Goal: Book appointment/travel/reservation

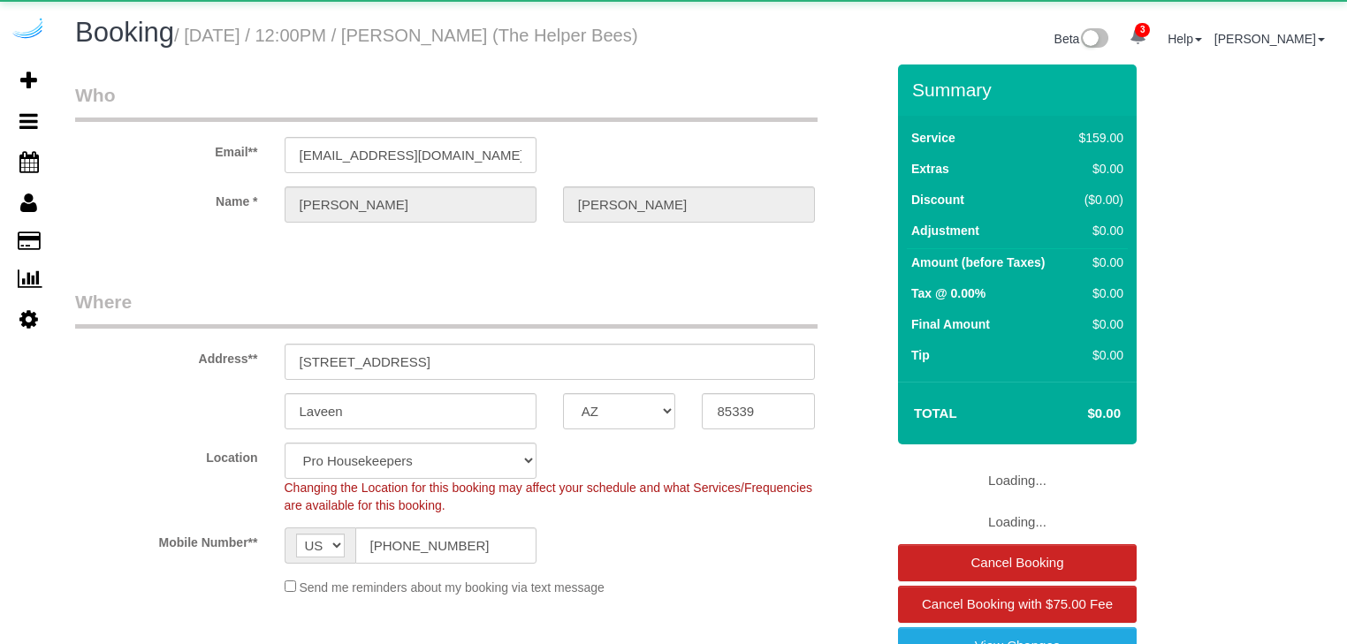
select select "AZ"
select select "4"
select select "spot1"
select select "number:9"
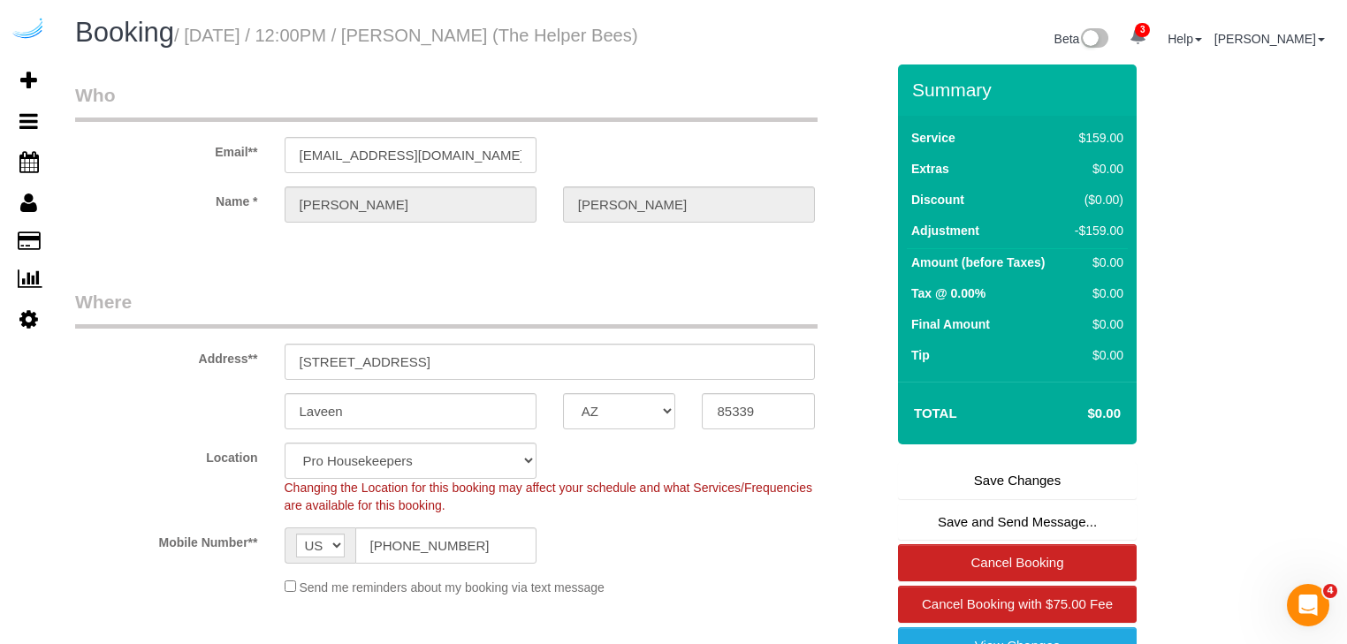
click at [1168, 474] on div "Summary Service $159.00 Extras $0.00 Discount ($0.00) Adjustment -$159.00 Amoun…" at bounding box center [1042, 445] width 314 height 761
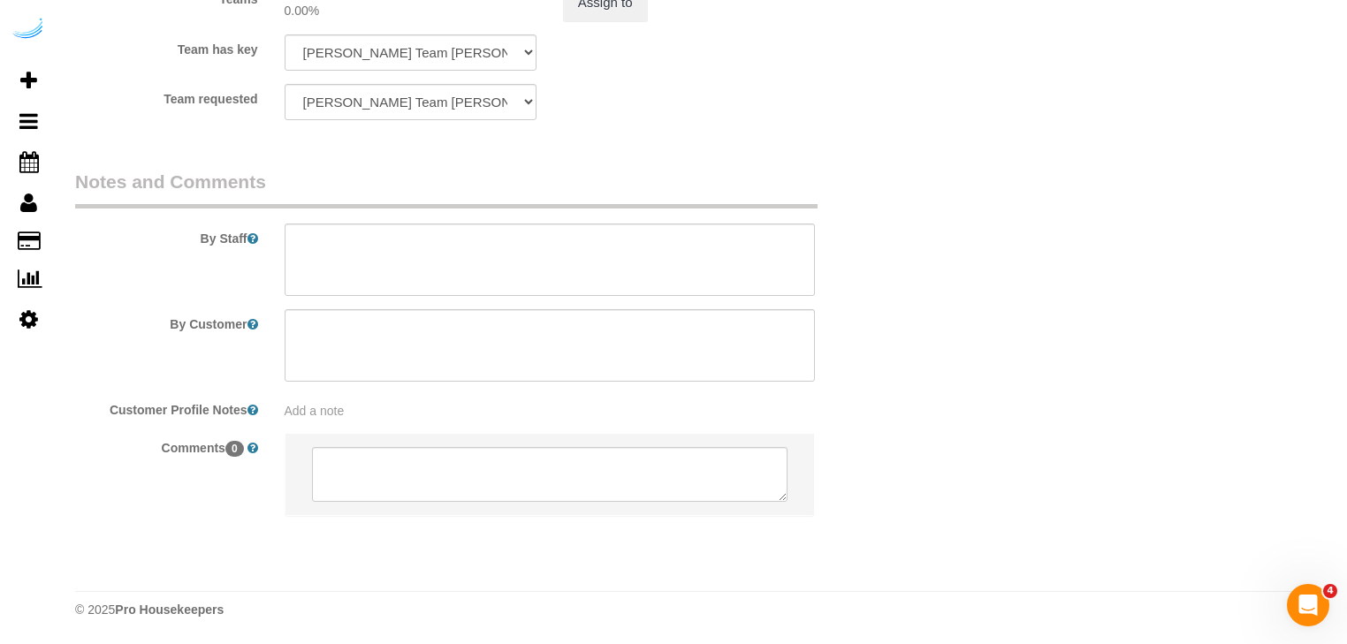
scroll to position [3104, 0]
click at [833, 527] on div "Comments 0" at bounding box center [480, 483] width 836 height 101
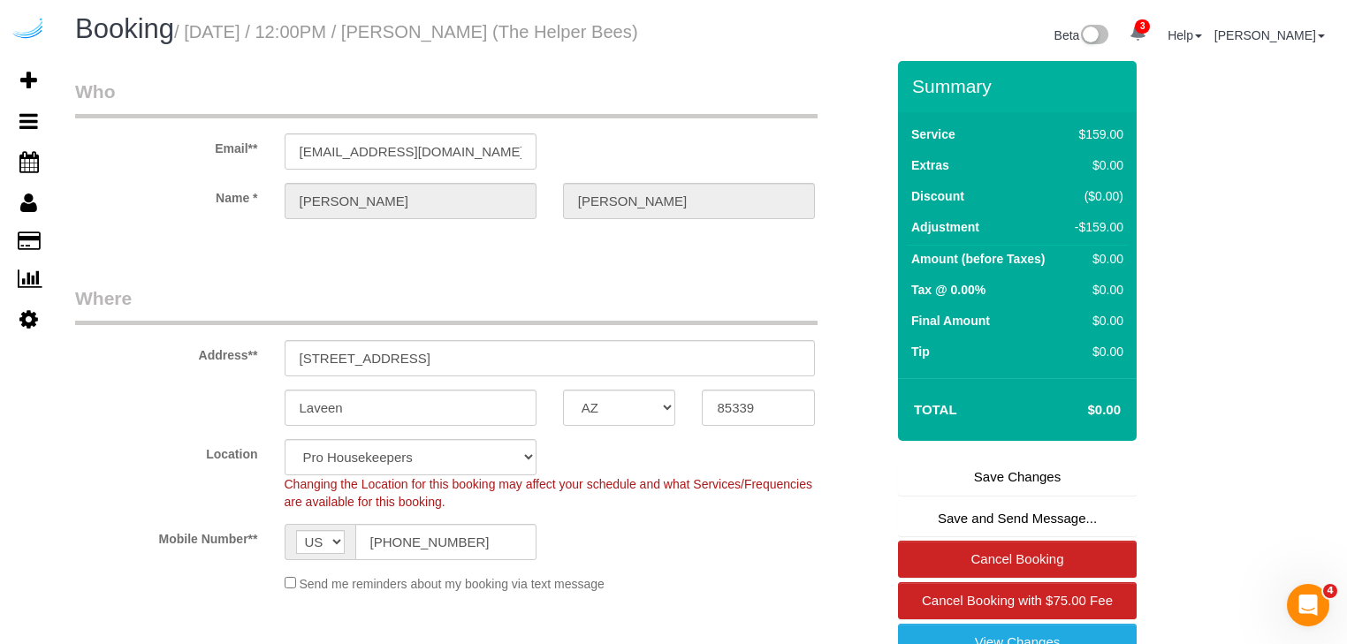
scroll to position [0, 0]
